Goal: Information Seeking & Learning: Learn about a topic

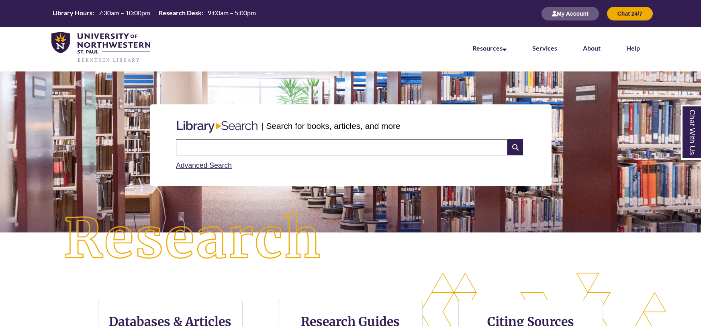
drag, startPoint x: 402, startPoint y: 153, endPoint x: 403, endPoint y: 145, distance: 8.1
click at [402, 151] on input "text" at bounding box center [341, 147] width 331 height 16
click at [289, 151] on input "text" at bounding box center [341, 147] width 331 height 16
type input "**********"
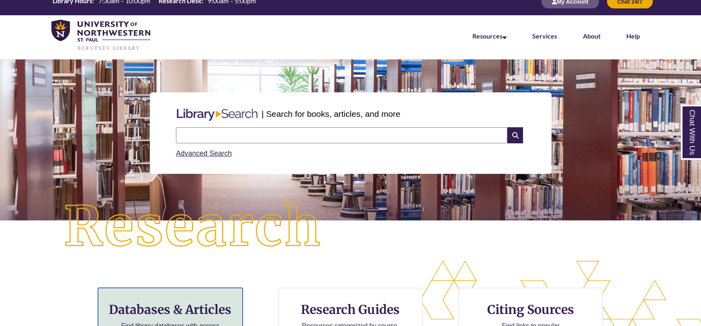
click at [165, 312] on h3 "Databases & Articles" at bounding box center [170, 309] width 131 height 15
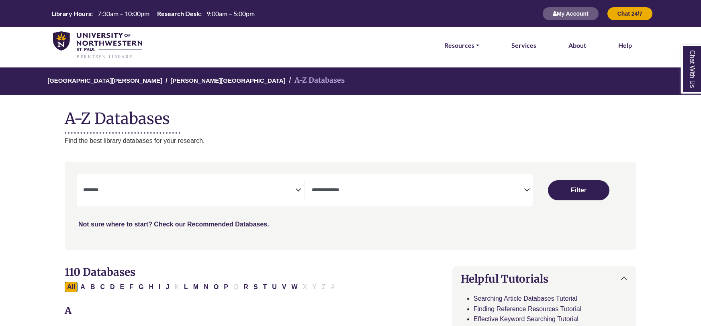
select select "Database Subject Filter"
select select "Database Types Filter"
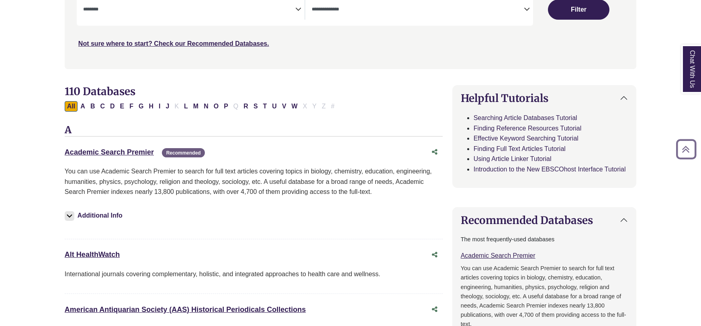
scroll to position [197, 0]
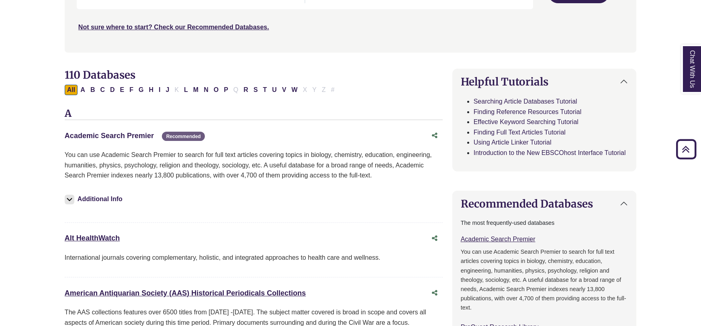
click at [137, 134] on link "Academic Search Premier This link opens in a new window" at bounding box center [109, 136] width 89 height 8
click at [437, 80] on h2 "110 Databases" at bounding box center [254, 75] width 378 height 12
